Goal: Find specific page/section: Find specific page/section

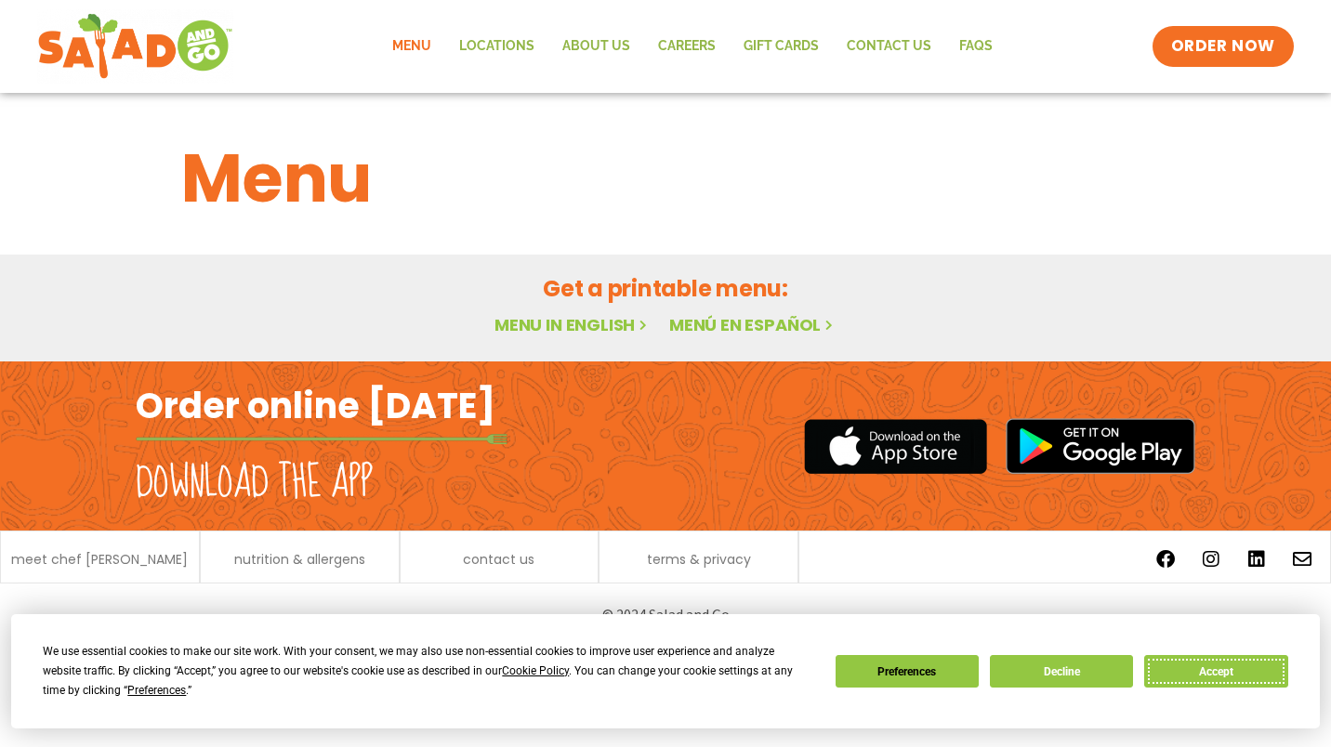
click at [1196, 662] on button "Accept" at bounding box center [1215, 671] width 143 height 33
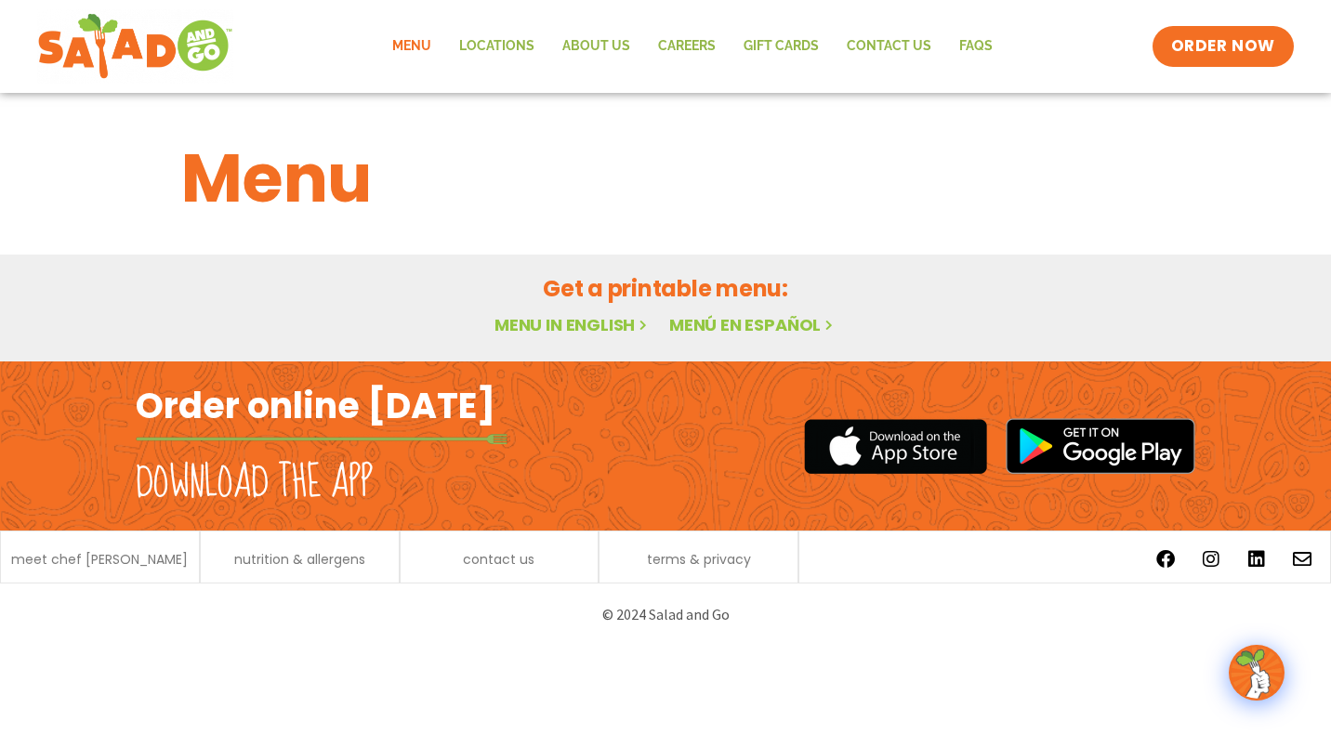
click at [567, 320] on link "Menu in English" at bounding box center [572, 324] width 156 height 23
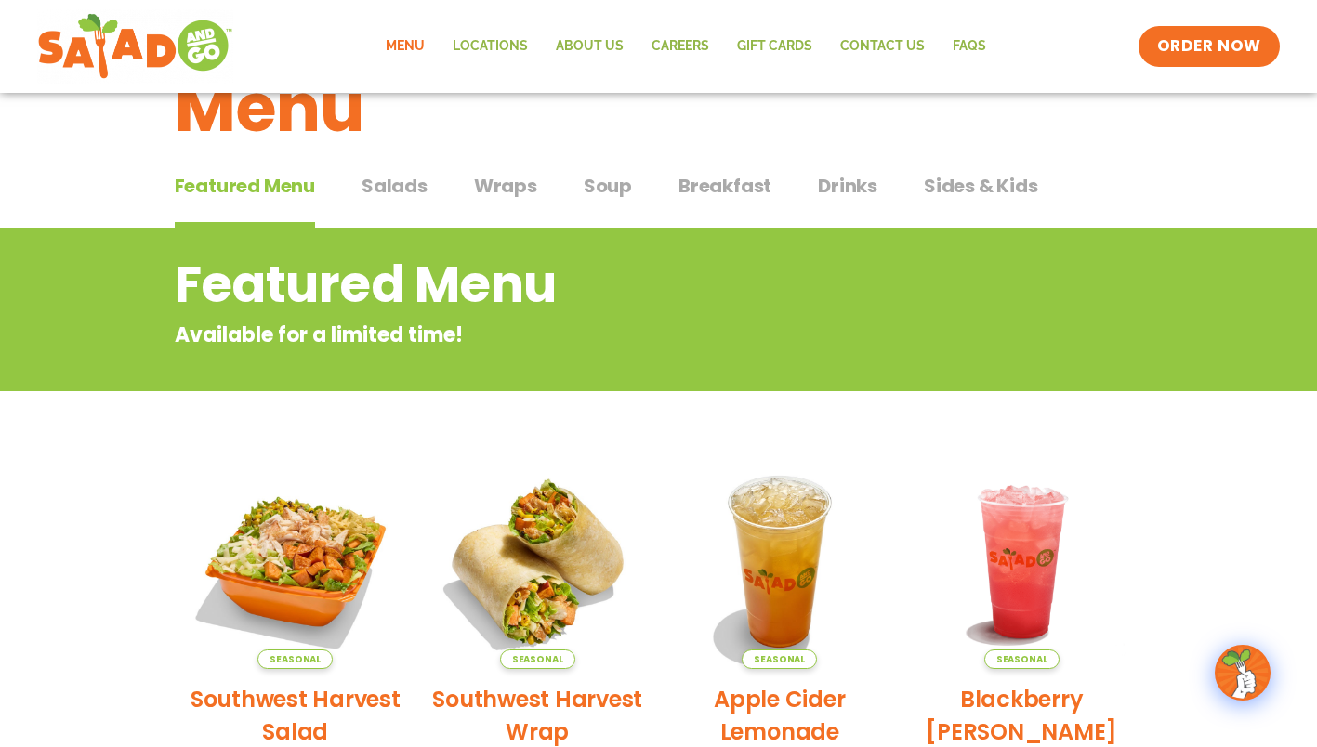
scroll to position [93, 0]
